Goal: Transaction & Acquisition: Register for event/course

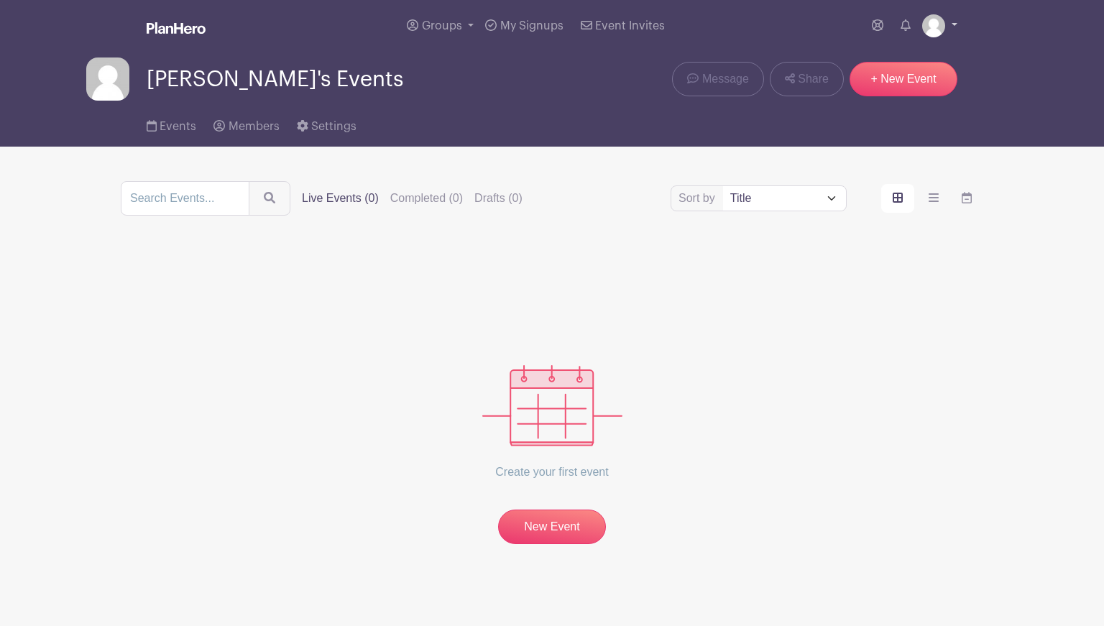
click at [932, 22] on img at bounding box center [933, 25] width 23 height 23
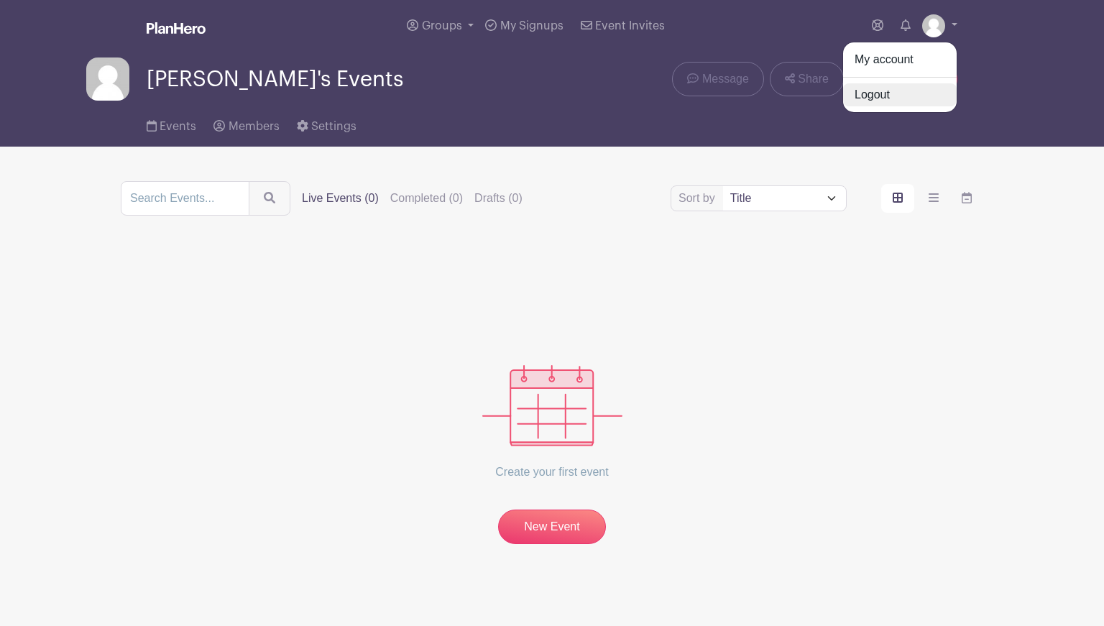
click at [887, 96] on link "Logout" at bounding box center [900, 94] width 114 height 23
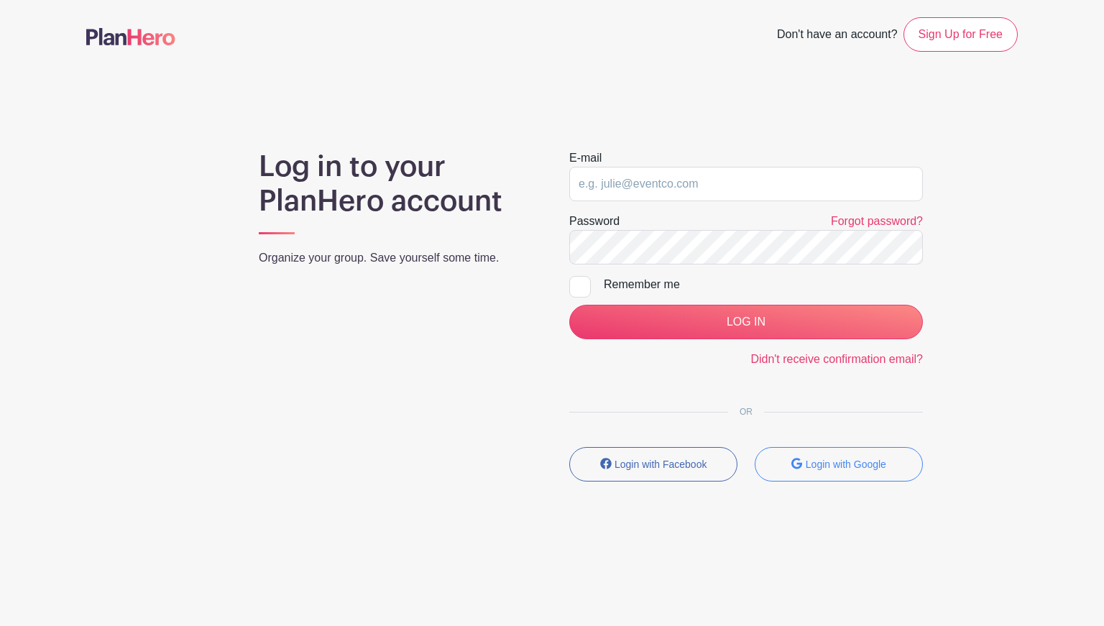
type input "rheannawblahs@gmail.com"
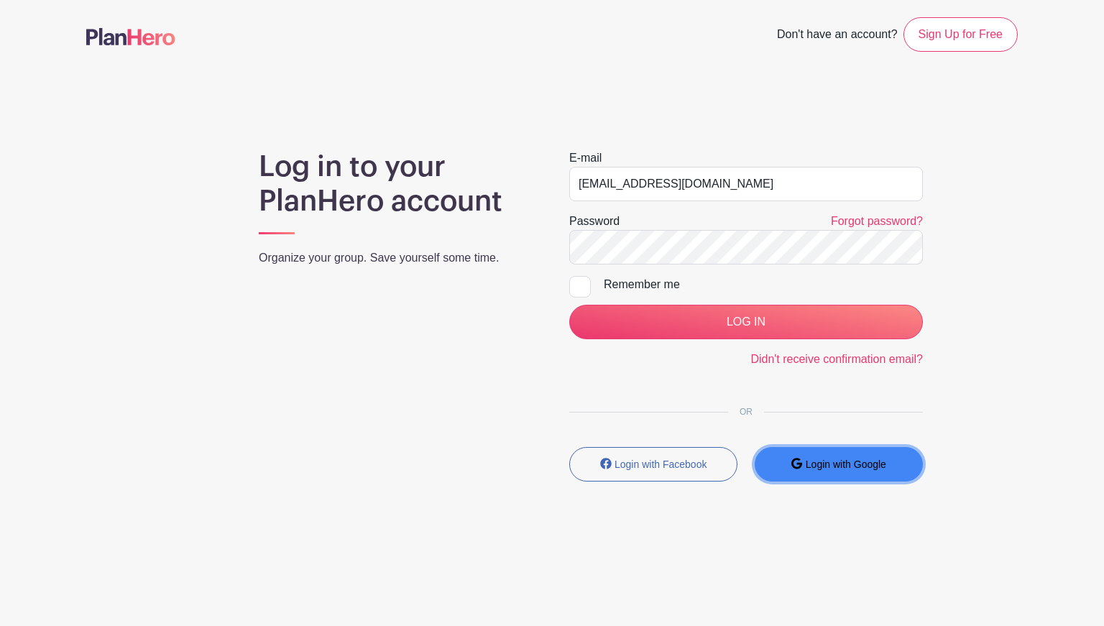
click at [858, 464] on small "Login with Google" at bounding box center [846, 465] width 81 height 12
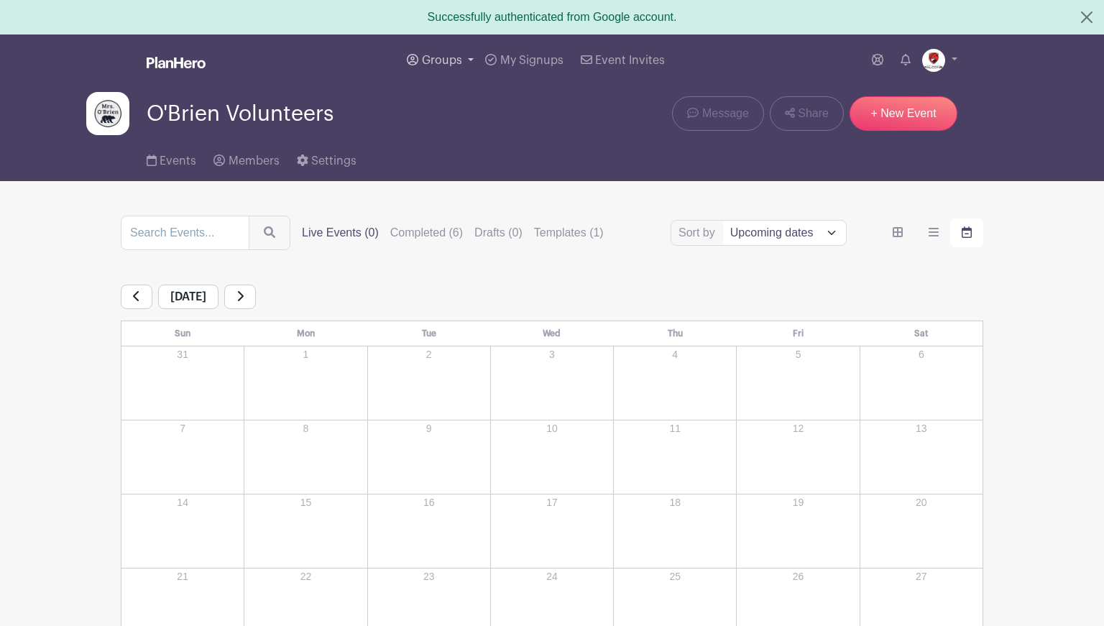
click at [451, 63] on span "Groups" at bounding box center [442, 61] width 40 height 12
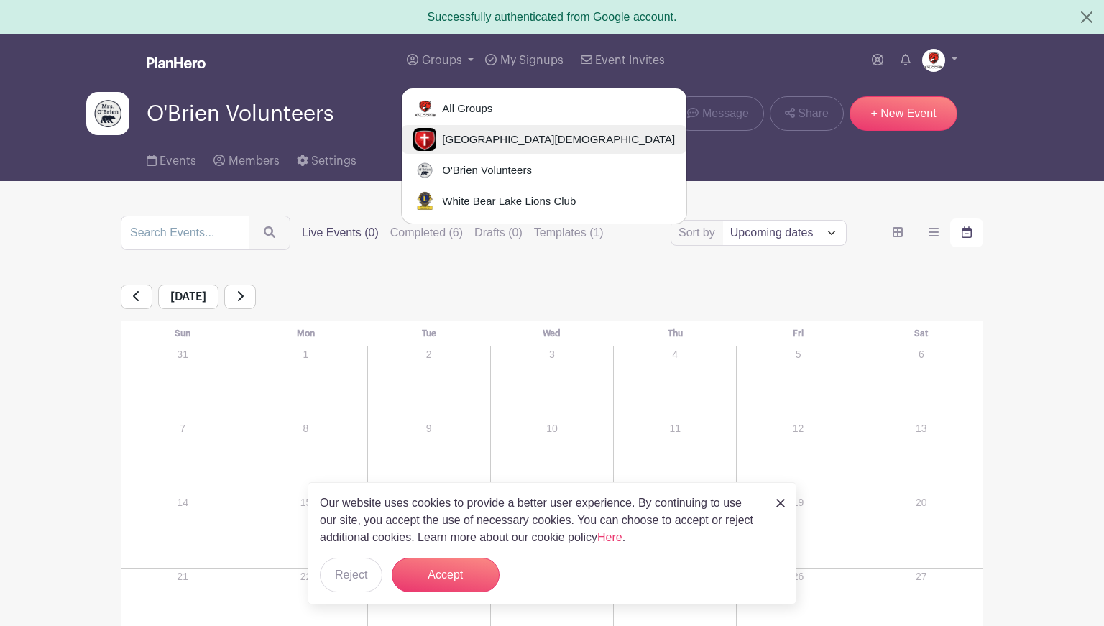
click at [456, 134] on span "[GEOGRAPHIC_DATA][DEMOGRAPHIC_DATA]" at bounding box center [555, 140] width 239 height 17
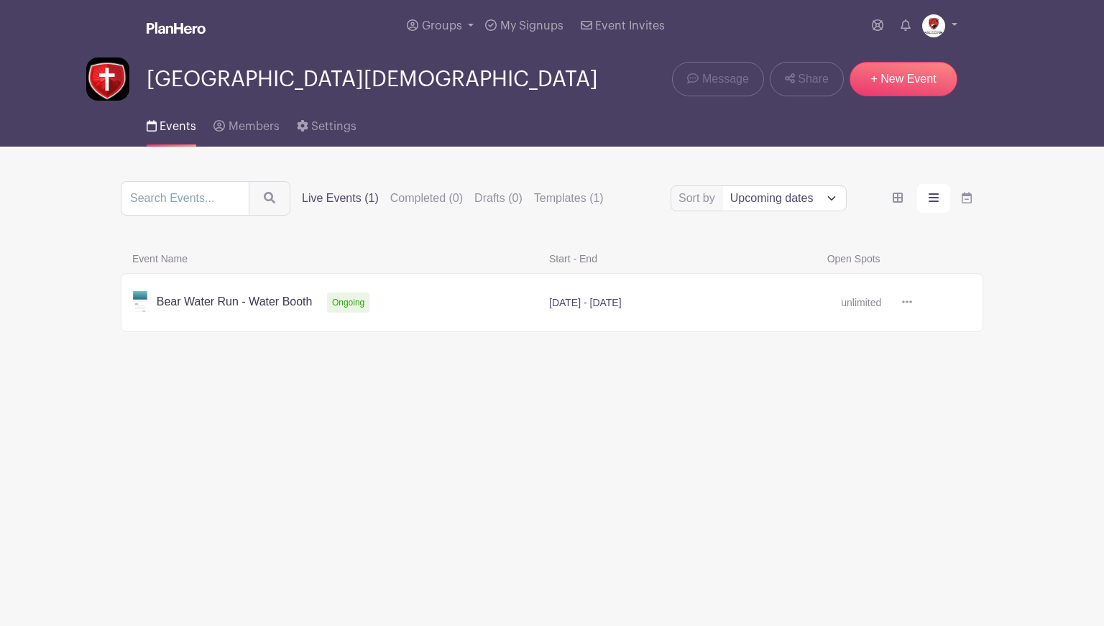
click at [912, 303] on link at bounding box center [912, 303] width 0 height 0
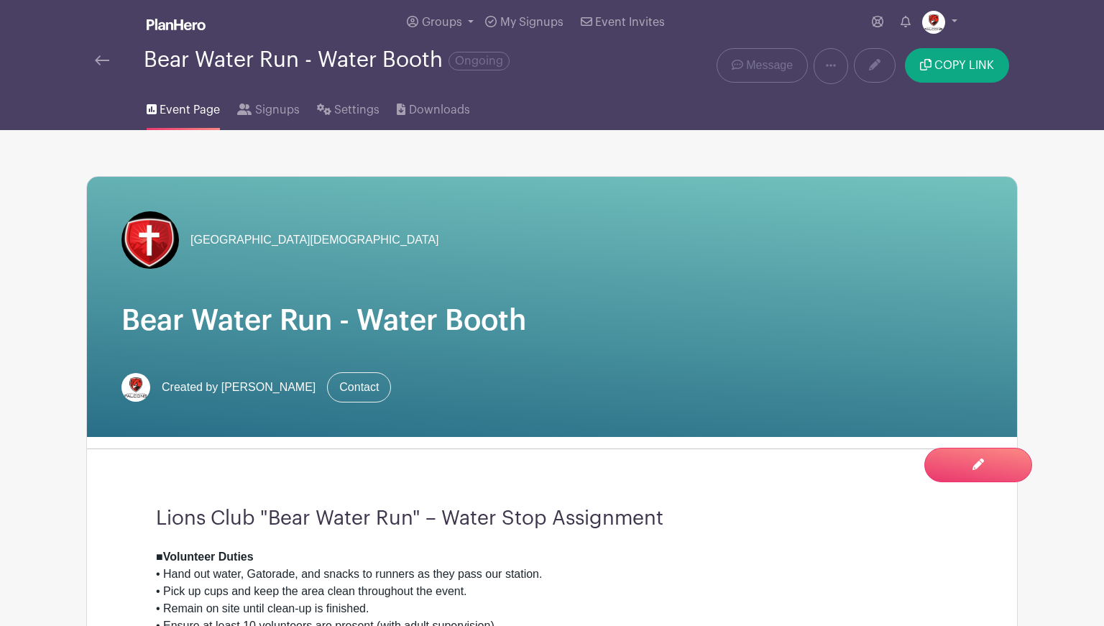
scroll to position [5, 0]
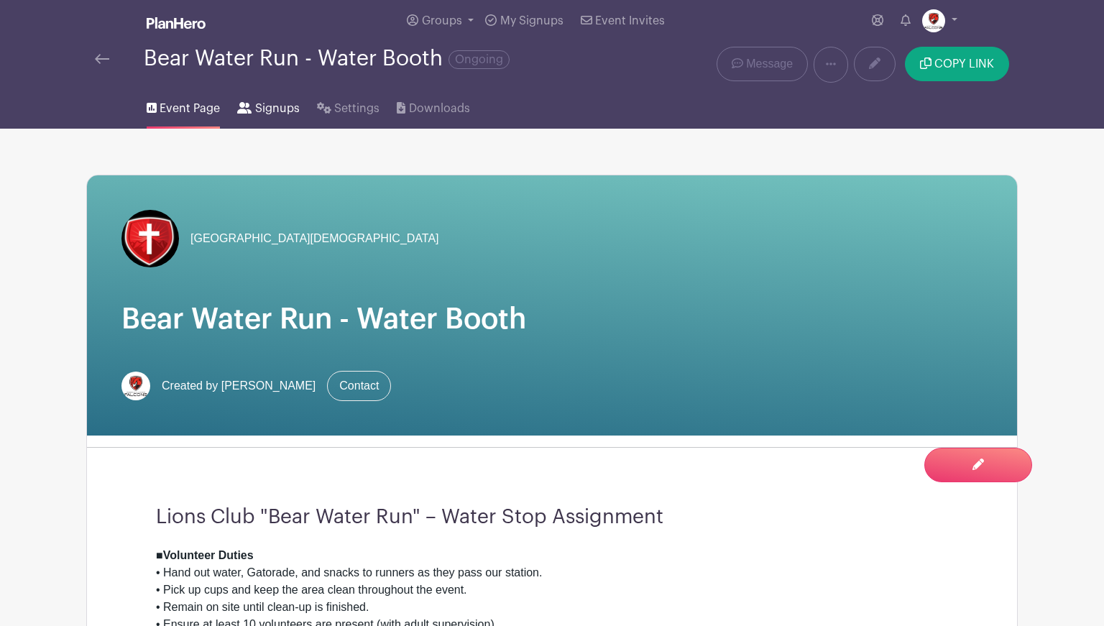
click at [273, 106] on span "Signups" at bounding box center [277, 108] width 45 height 17
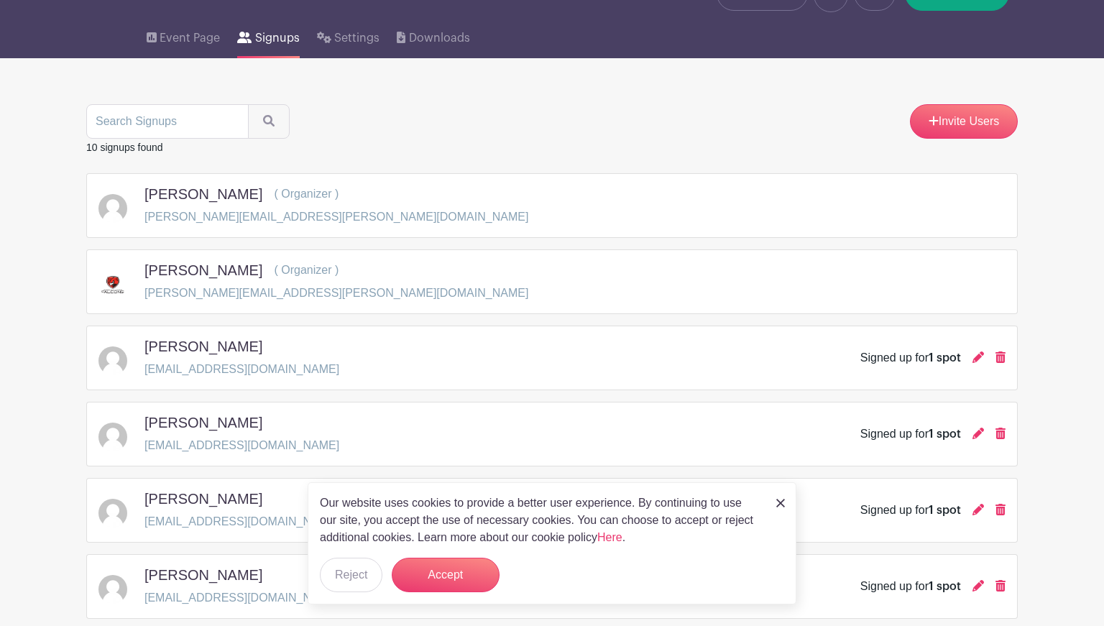
scroll to position [75, 0]
click at [439, 572] on button "Accept" at bounding box center [446, 575] width 108 height 35
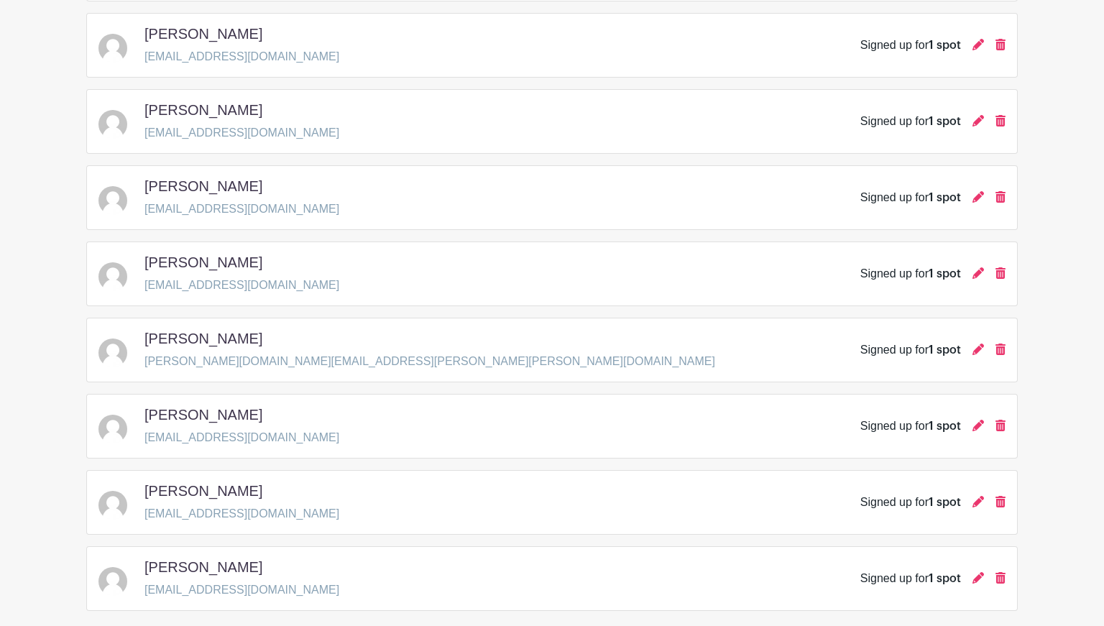
scroll to position [0, 0]
